Goal: Information Seeking & Learning: Find specific fact

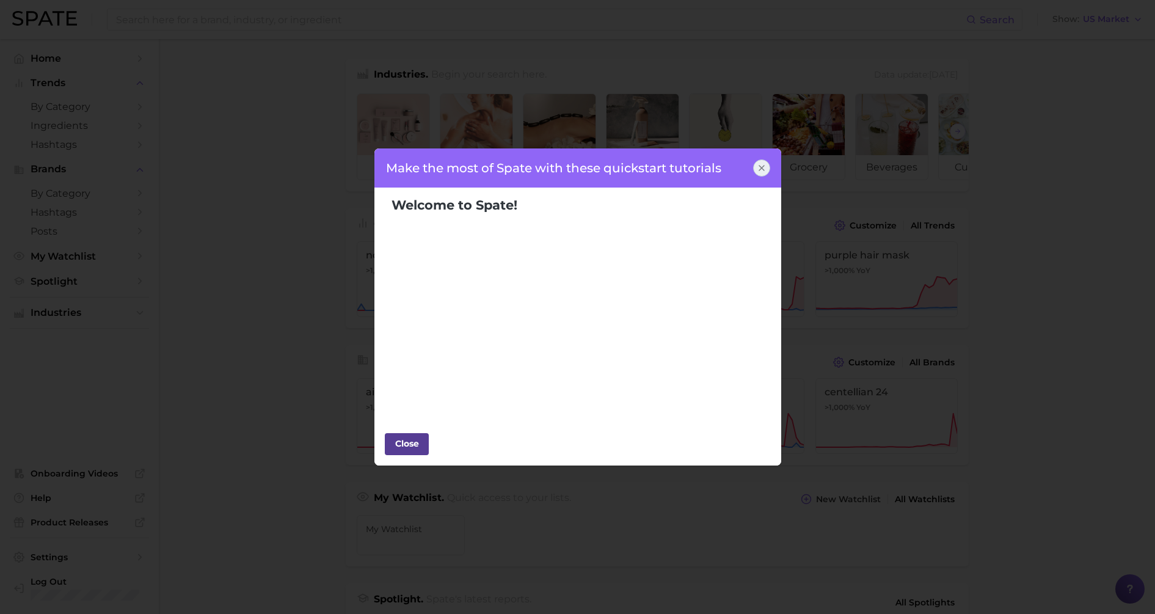
click at [417, 439] on div "Close" at bounding box center [407, 443] width 37 height 18
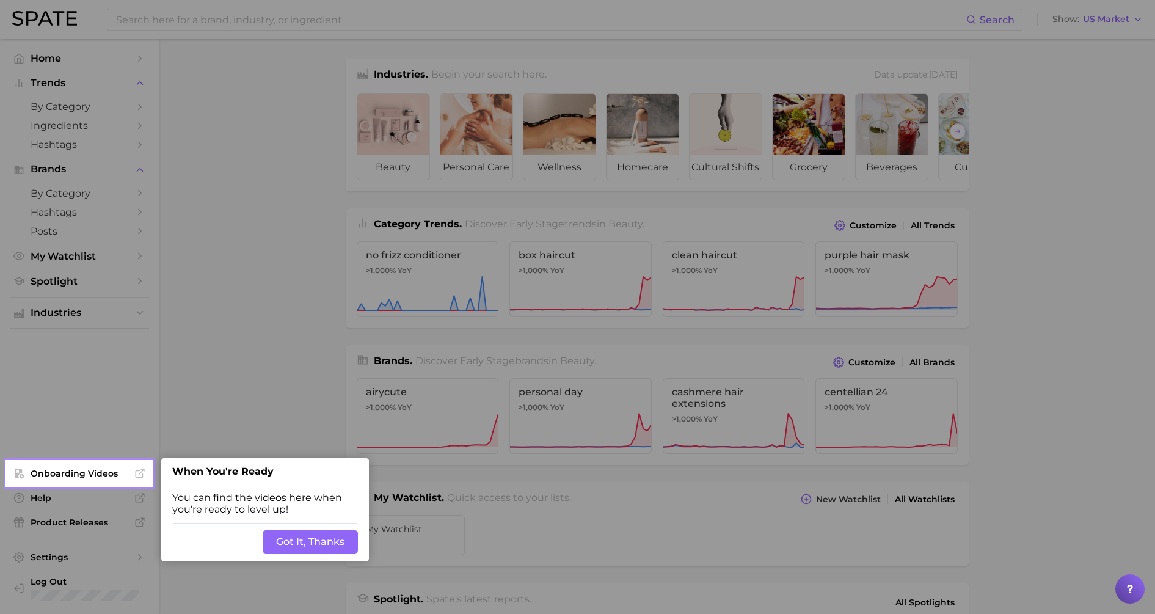
click at [310, 536] on button "Got It, Thanks" at bounding box center [310, 541] width 95 height 23
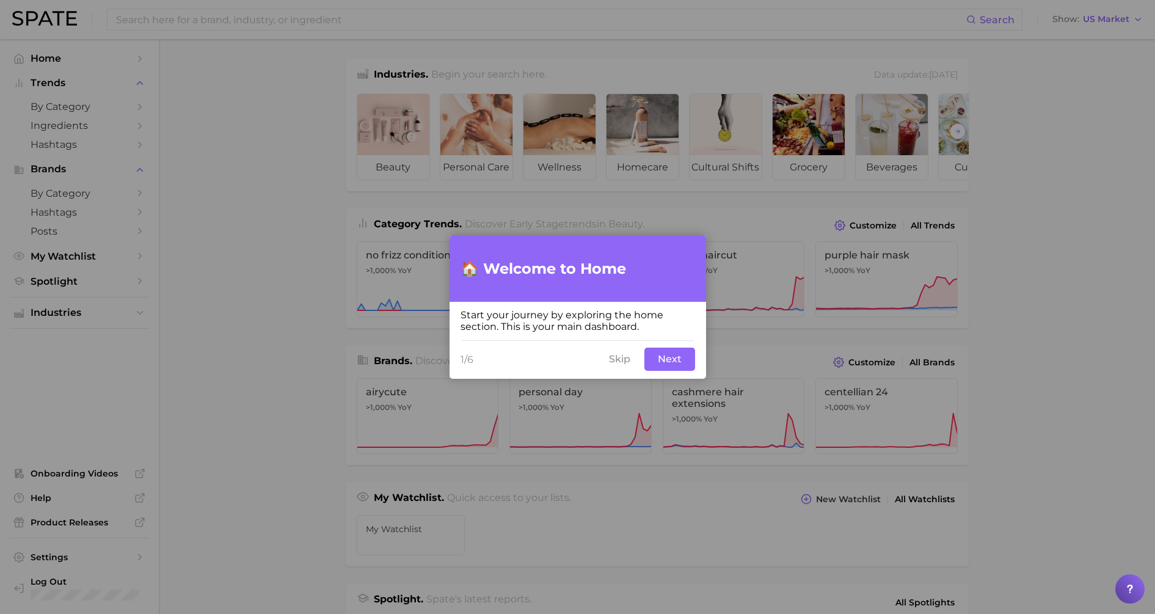
click at [662, 363] on button "Next" at bounding box center [669, 359] width 51 height 23
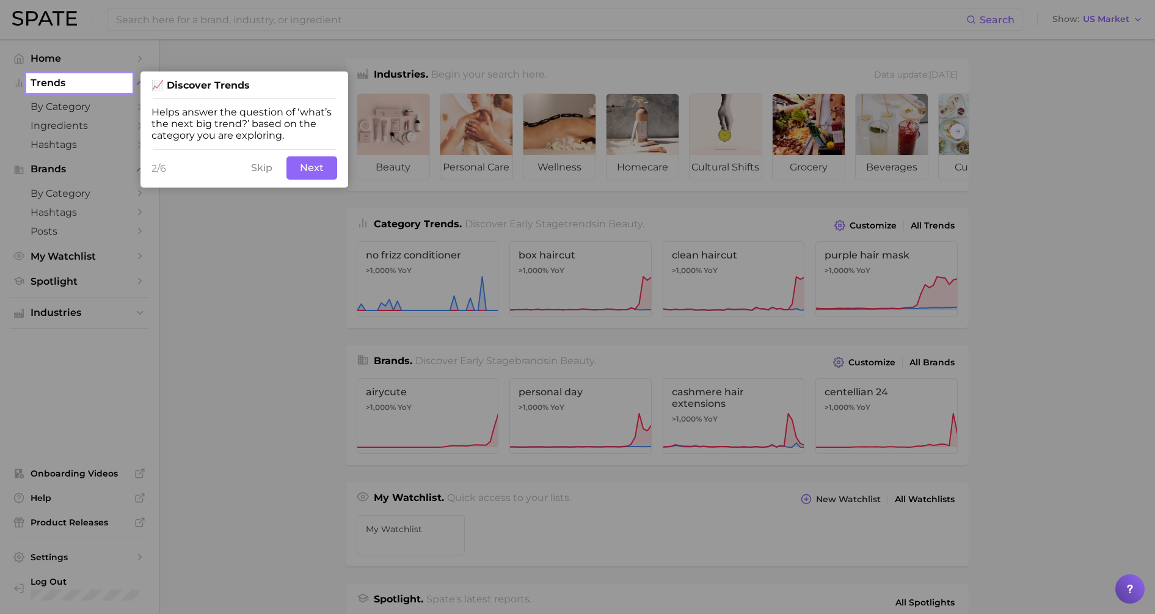
click at [323, 178] on button "Next" at bounding box center [311, 167] width 51 height 23
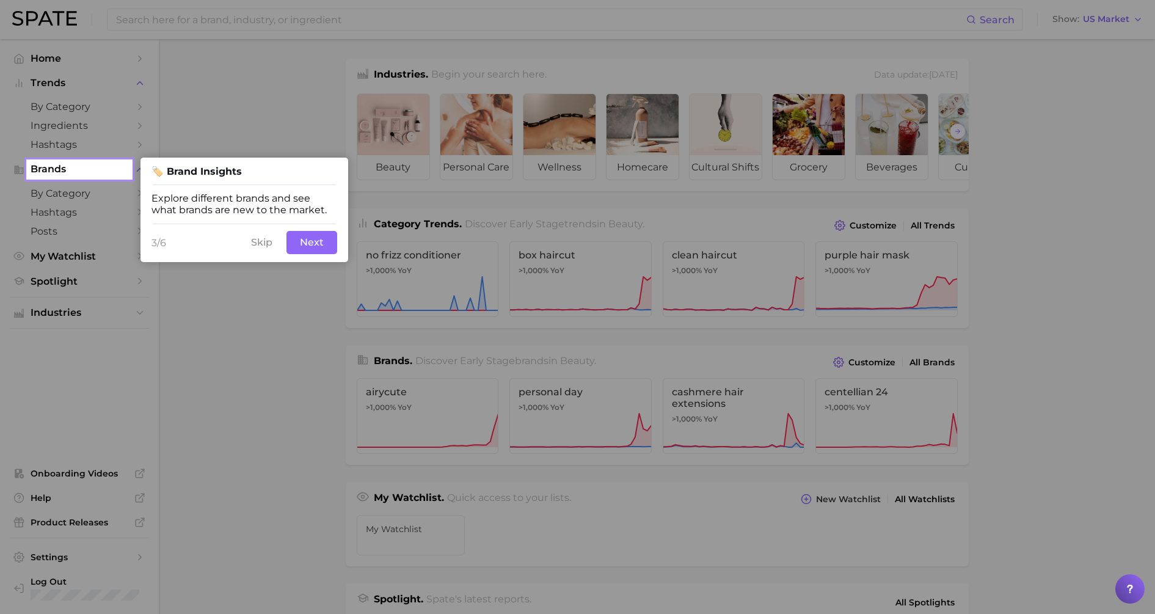
click at [319, 248] on button "Next" at bounding box center [311, 242] width 51 height 23
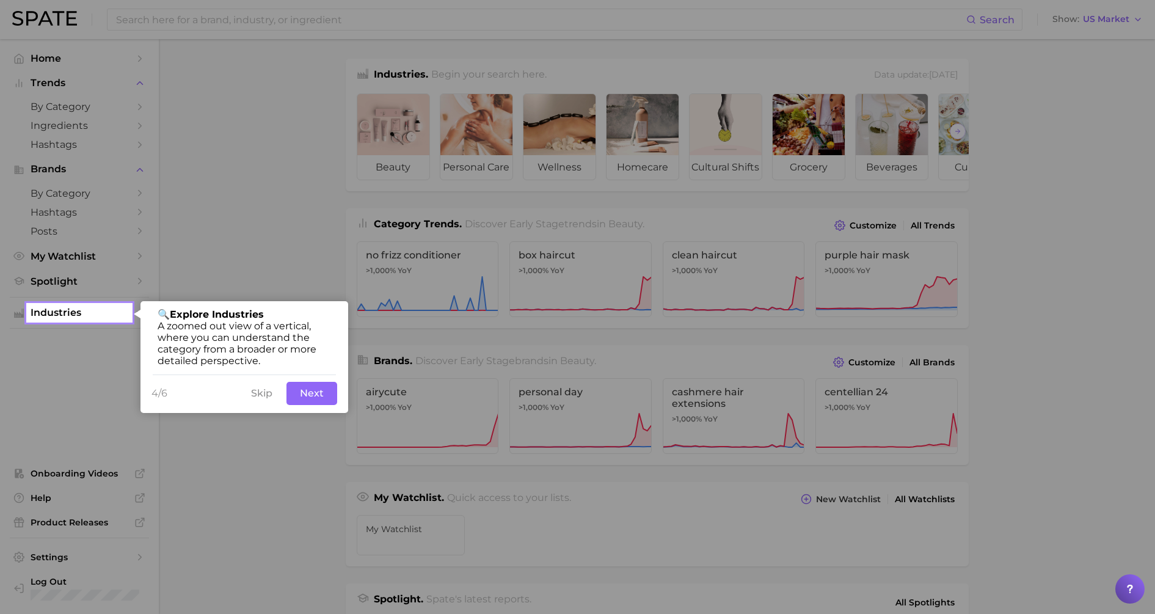
click at [327, 396] on button "Next" at bounding box center [311, 393] width 51 height 23
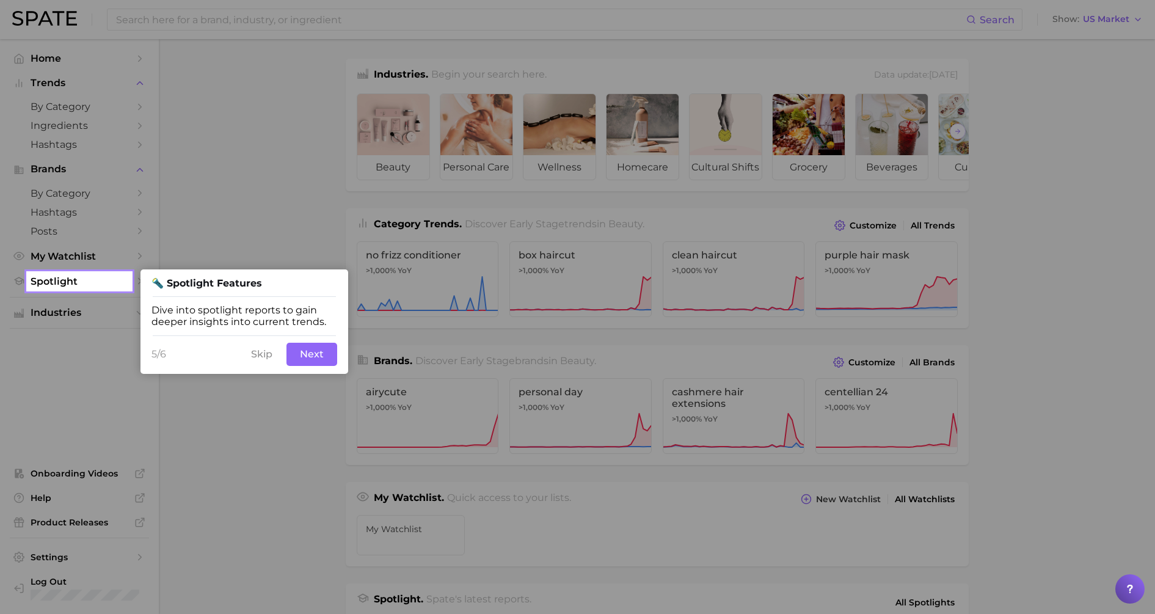
click at [322, 356] on button "Next" at bounding box center [311, 354] width 51 height 23
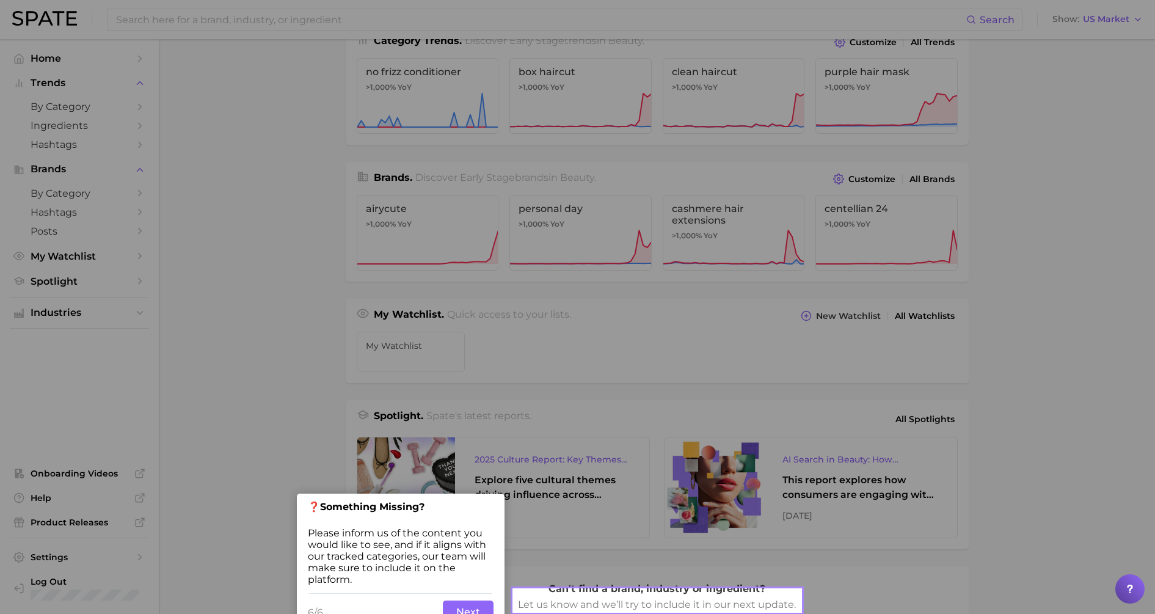
scroll to position [208, 0]
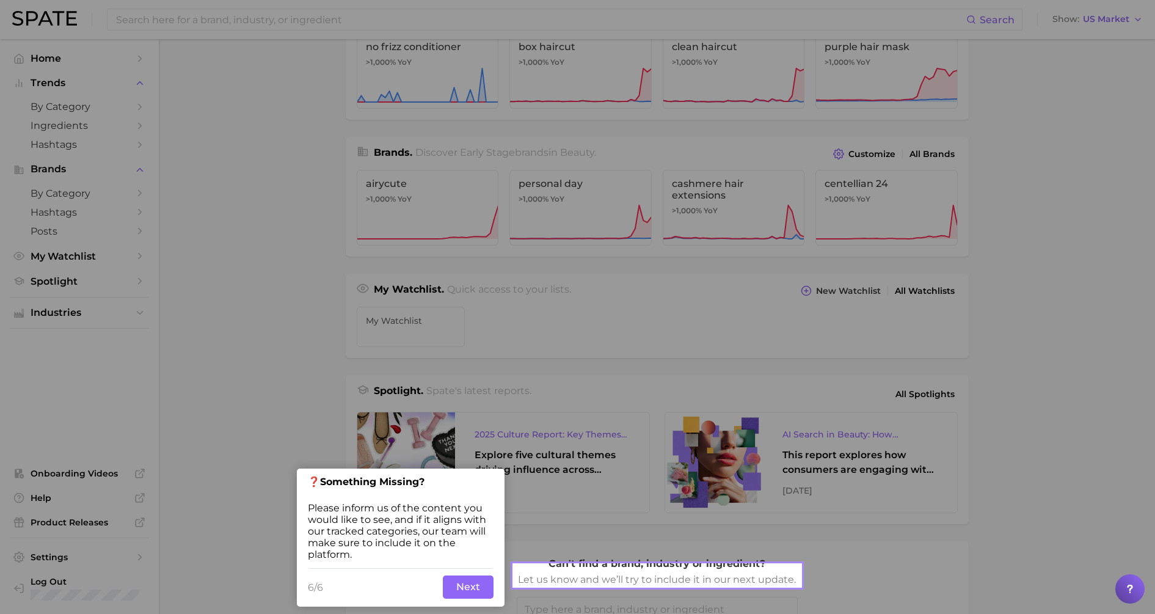
click at [478, 582] on button "Next" at bounding box center [468, 586] width 51 height 23
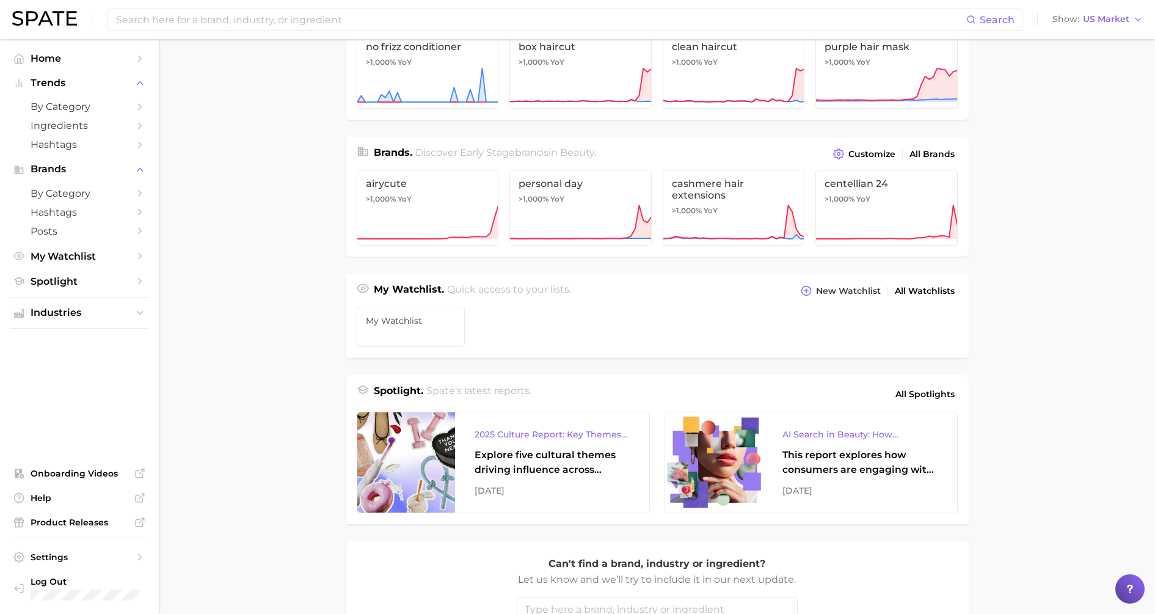
scroll to position [0, 0]
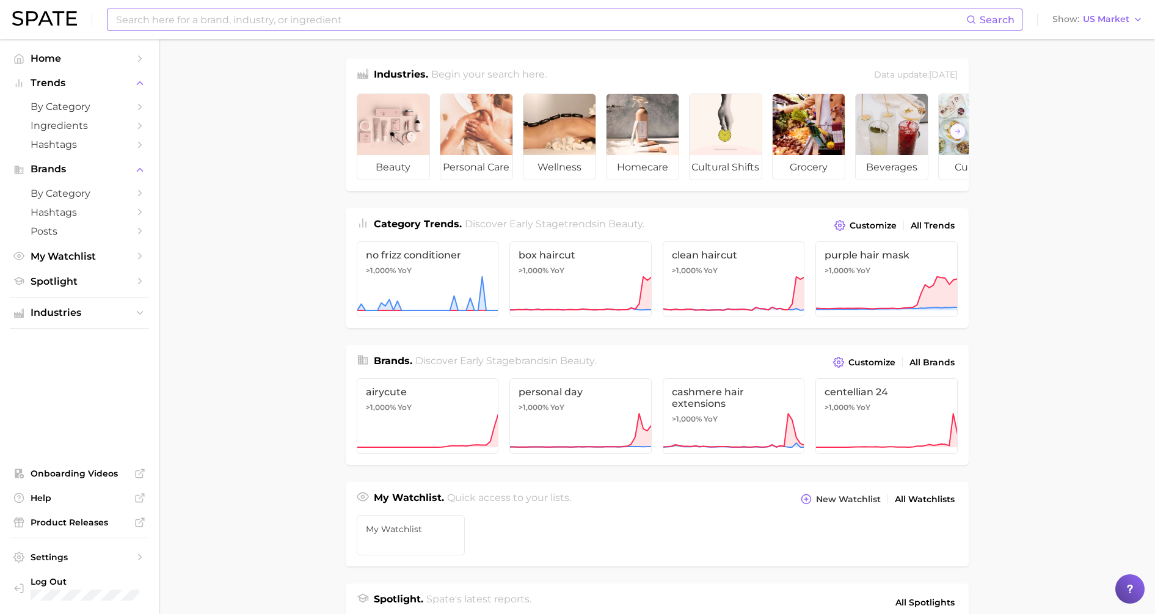
click at [195, 25] on input at bounding box center [541, 19] width 852 height 21
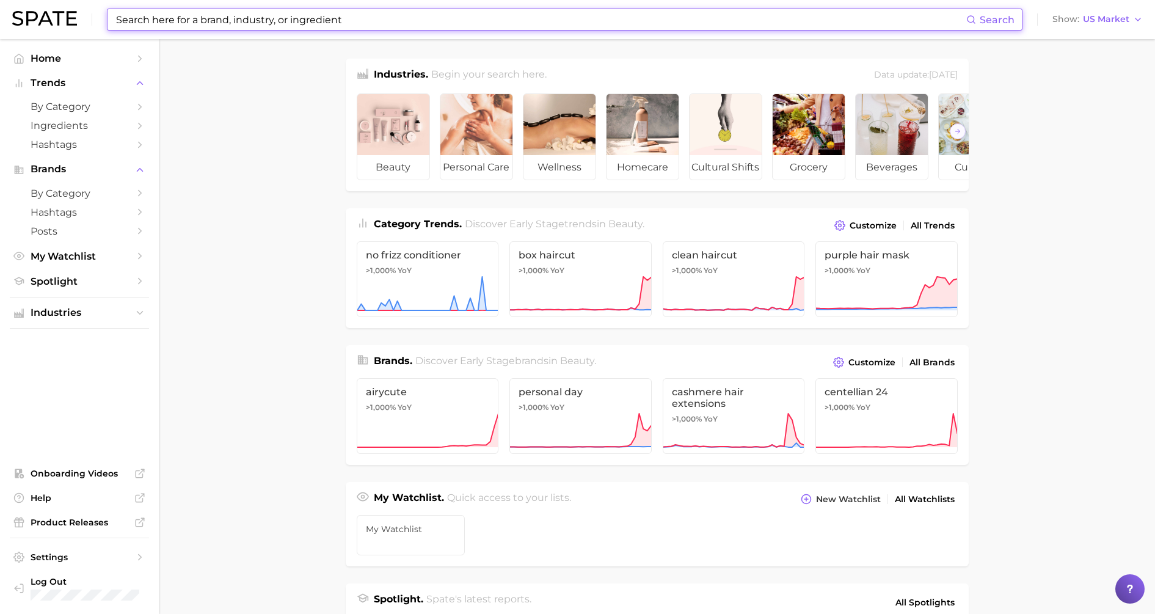
paste input "[URL][DOMAIN_NAME]"
type input "[URL][DOMAIN_NAME]"
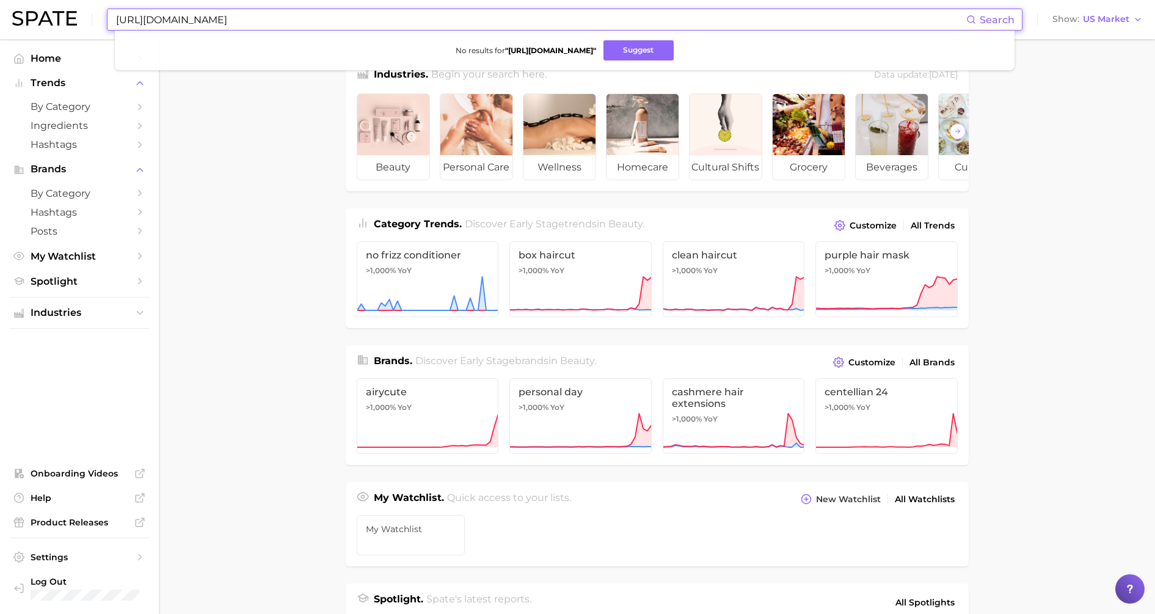
drag, startPoint x: 613, startPoint y: 20, endPoint x: -3, endPoint y: 40, distance: 616.1
click at [0, 40] on html "[URL][DOMAIN_NAME] Search No results for " [URL][DOMAIN_NAME] " Suggest Show US…" at bounding box center [577, 307] width 1155 height 614
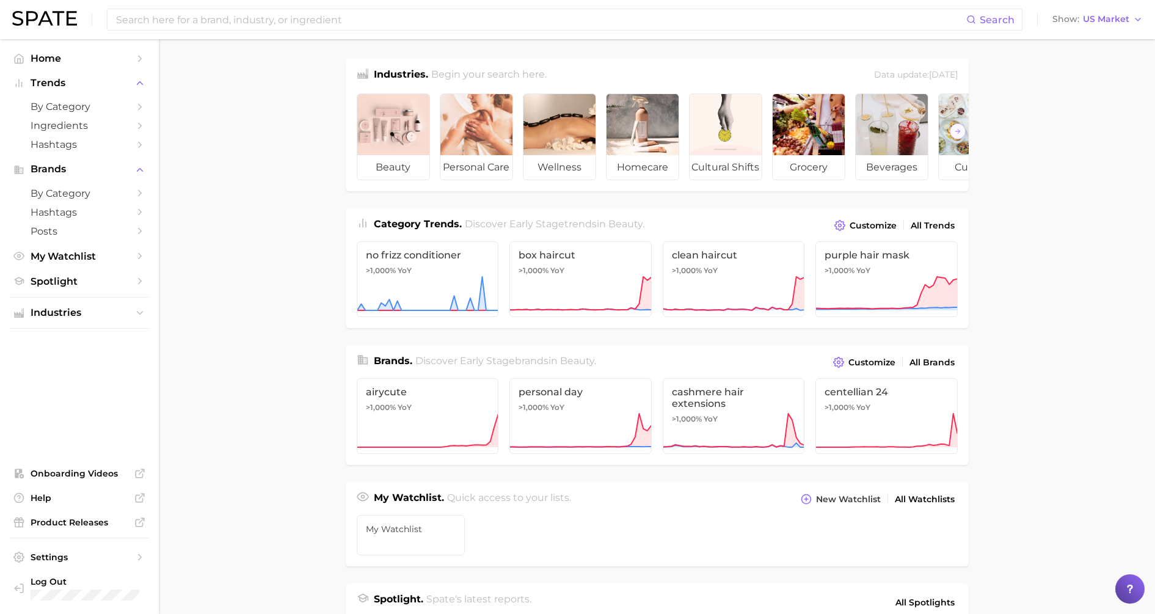
click at [0, 40] on html "Search Show US Market Home Trends by Category Ingredients Hashtags Brands by Ca…" at bounding box center [577, 307] width 1155 height 614
click at [373, 25] on input at bounding box center [541, 19] width 852 height 21
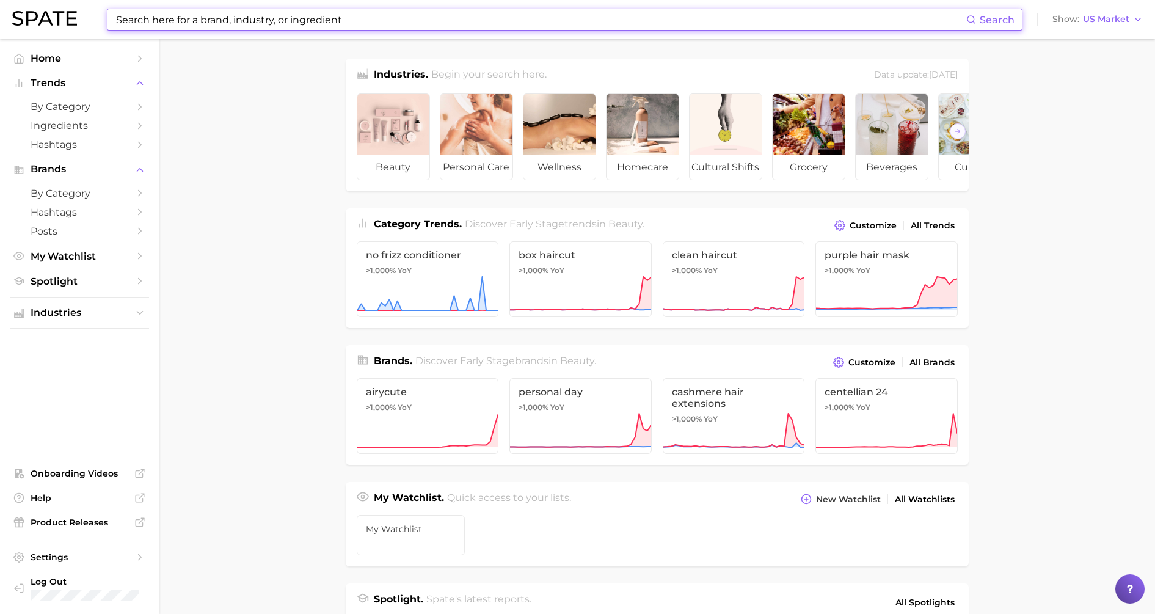
paste input "Aiya Matcha"
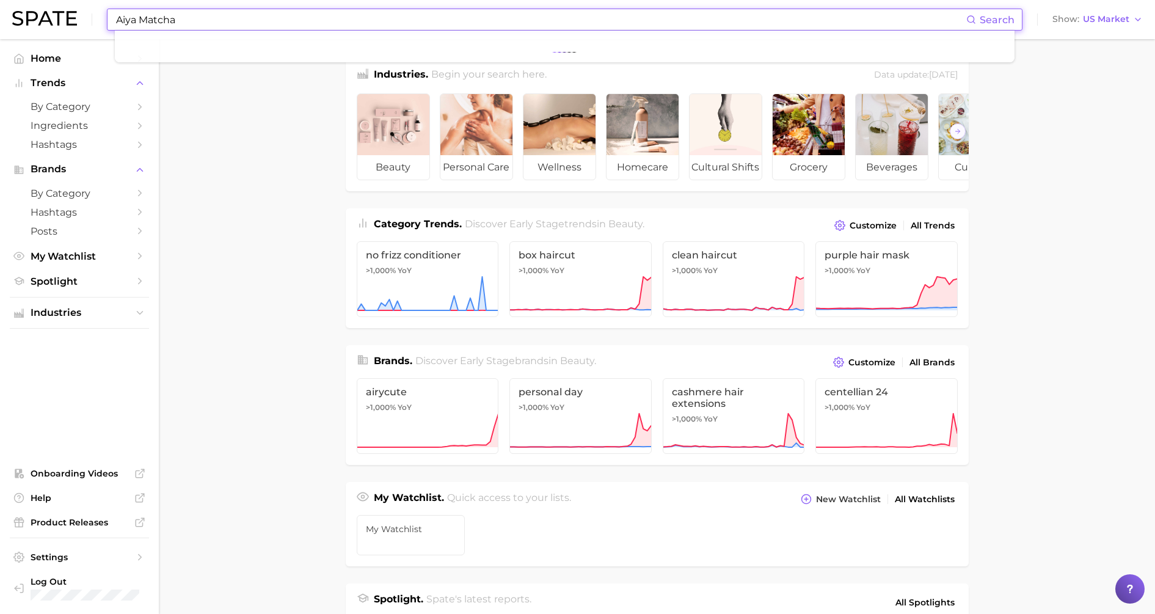
type input "Aiya Matcha"
click at [343, 20] on input "Aiya Matcha" at bounding box center [541, 19] width 852 height 21
drag, startPoint x: 343, startPoint y: 20, endPoint x: -3, endPoint y: -38, distance: 351.3
click at [0, 0] on html "Aiya Matcha Search No results for " Aiya Matcha " Suggest Show US Market Home T…" at bounding box center [577, 307] width 1155 height 614
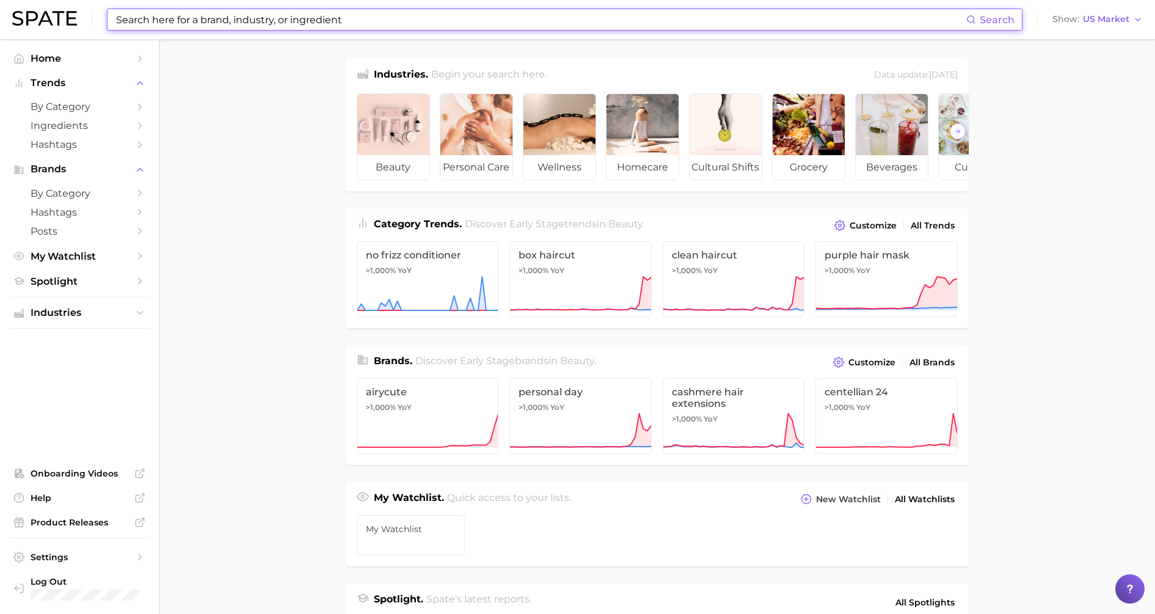
paste input "BelGioioso Cheese, Inc."
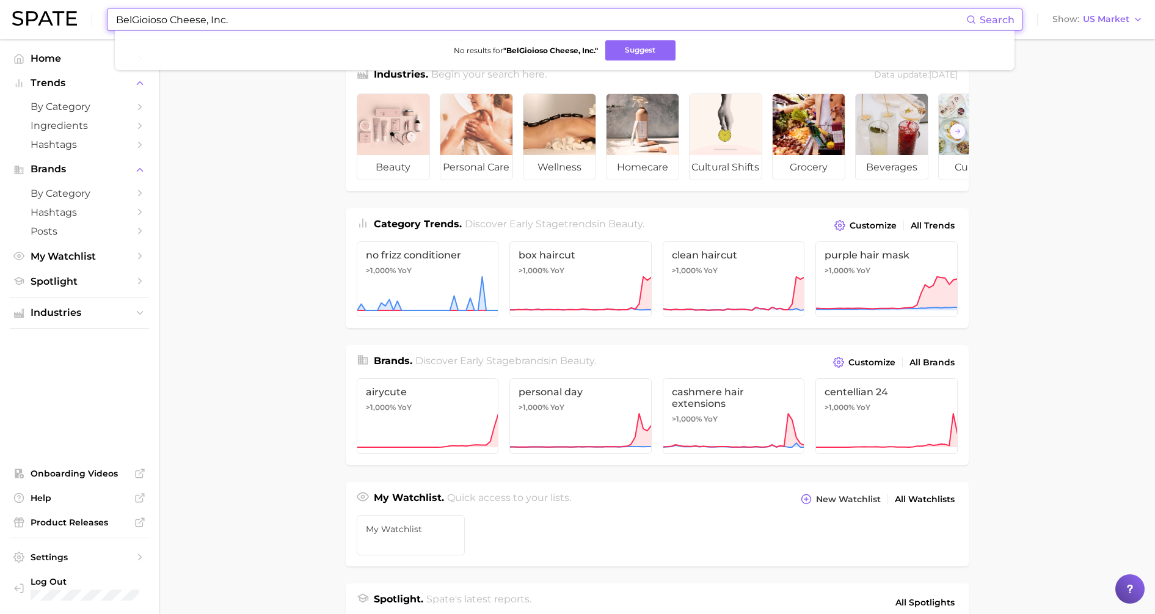
drag, startPoint x: 291, startPoint y: 20, endPoint x: -3, endPoint y: -15, distance: 295.8
click at [0, 0] on html "BelGioioso Cheese, Inc. Search No results for " BelGioioso Cheese, Inc. " Sugge…" at bounding box center [577, 307] width 1155 height 614
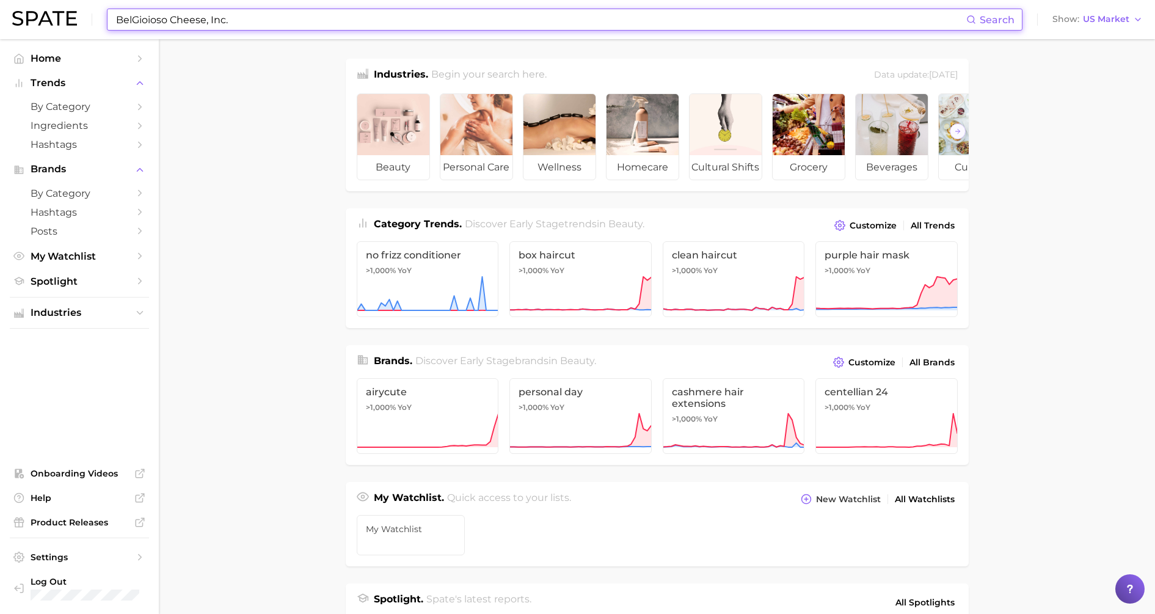
paste input "Encore Specialty Foods LLC"
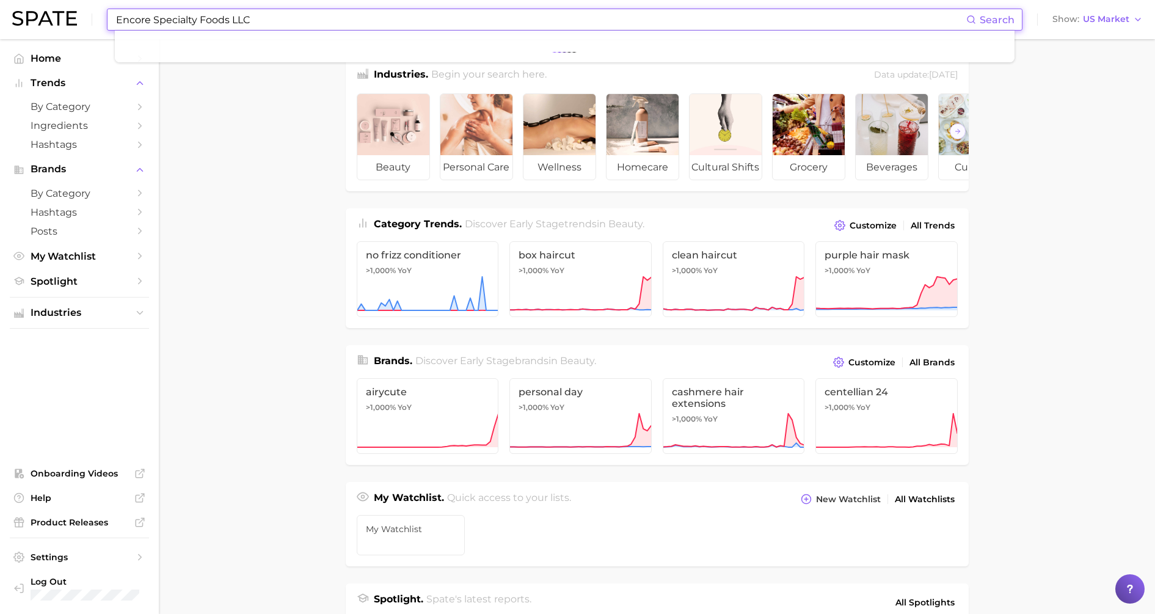
type input "Encore Specialty Foods LLC"
